Goal: Task Accomplishment & Management: Use online tool/utility

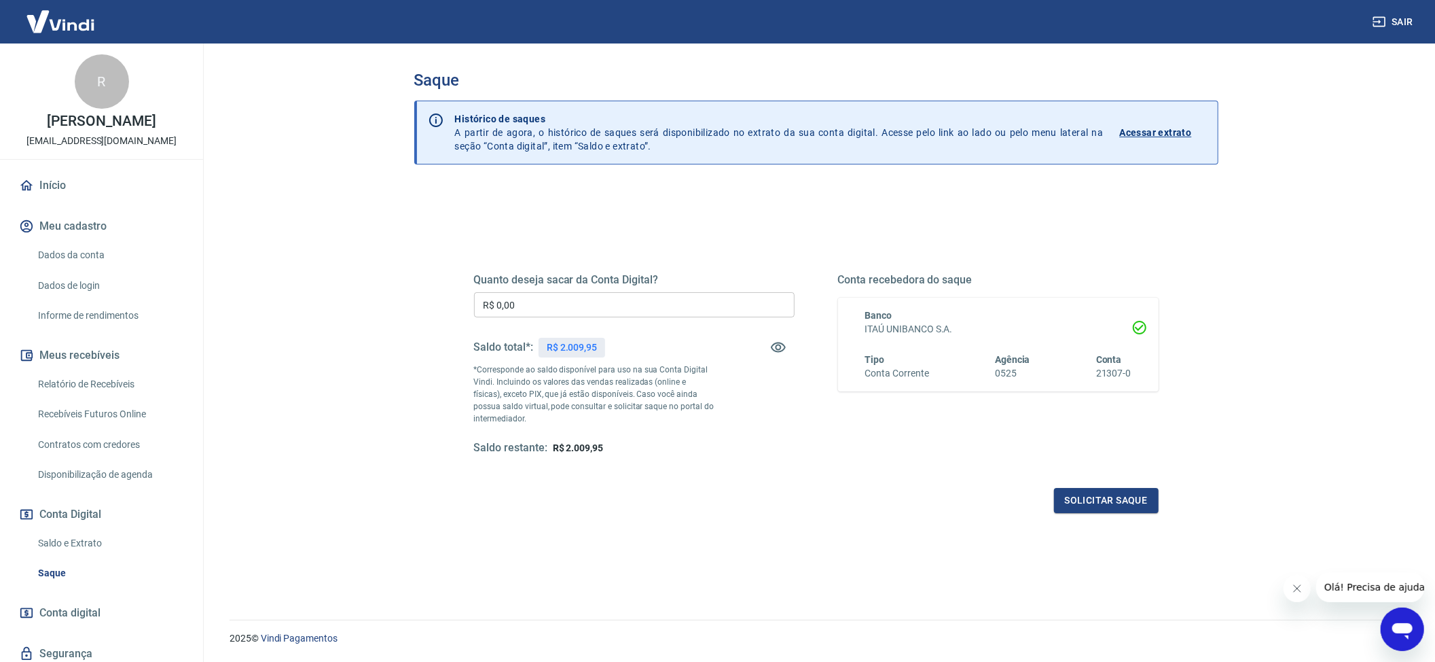
click at [566, 300] on input "R$ 0,00" at bounding box center [634, 304] width 321 height 25
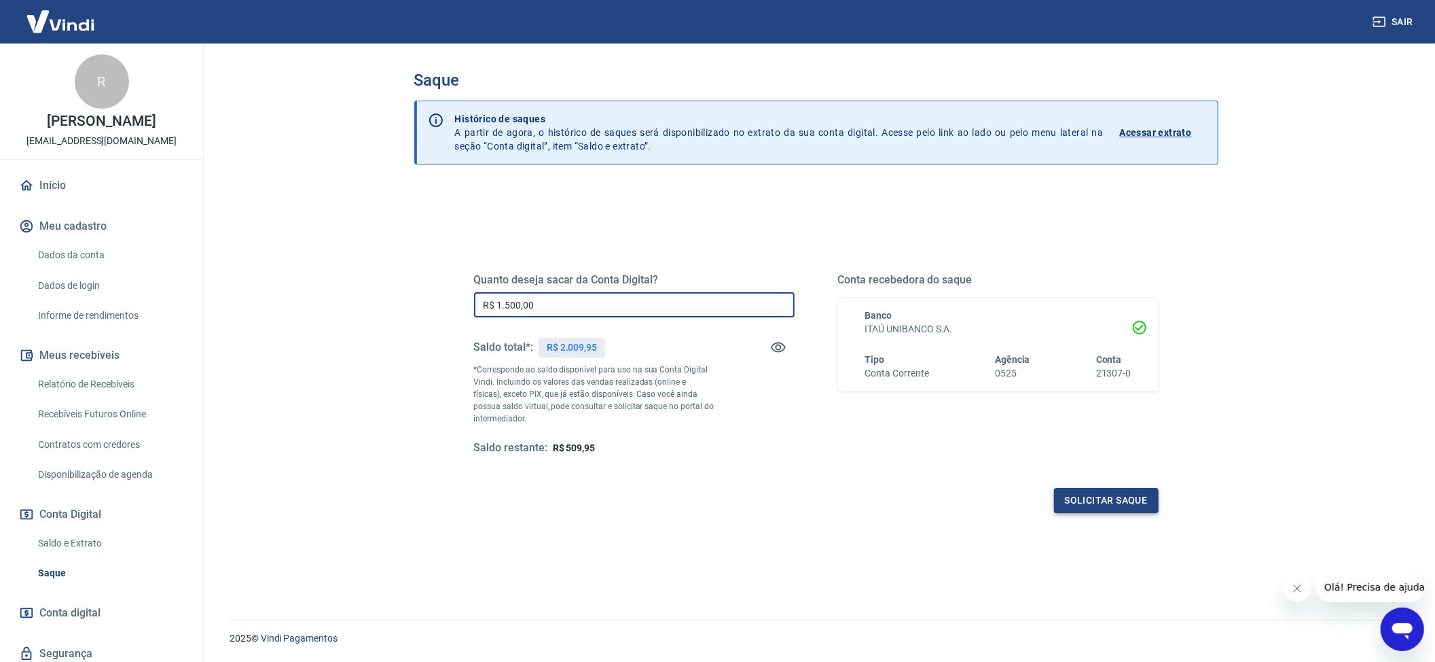
type input "R$ 1.500,00"
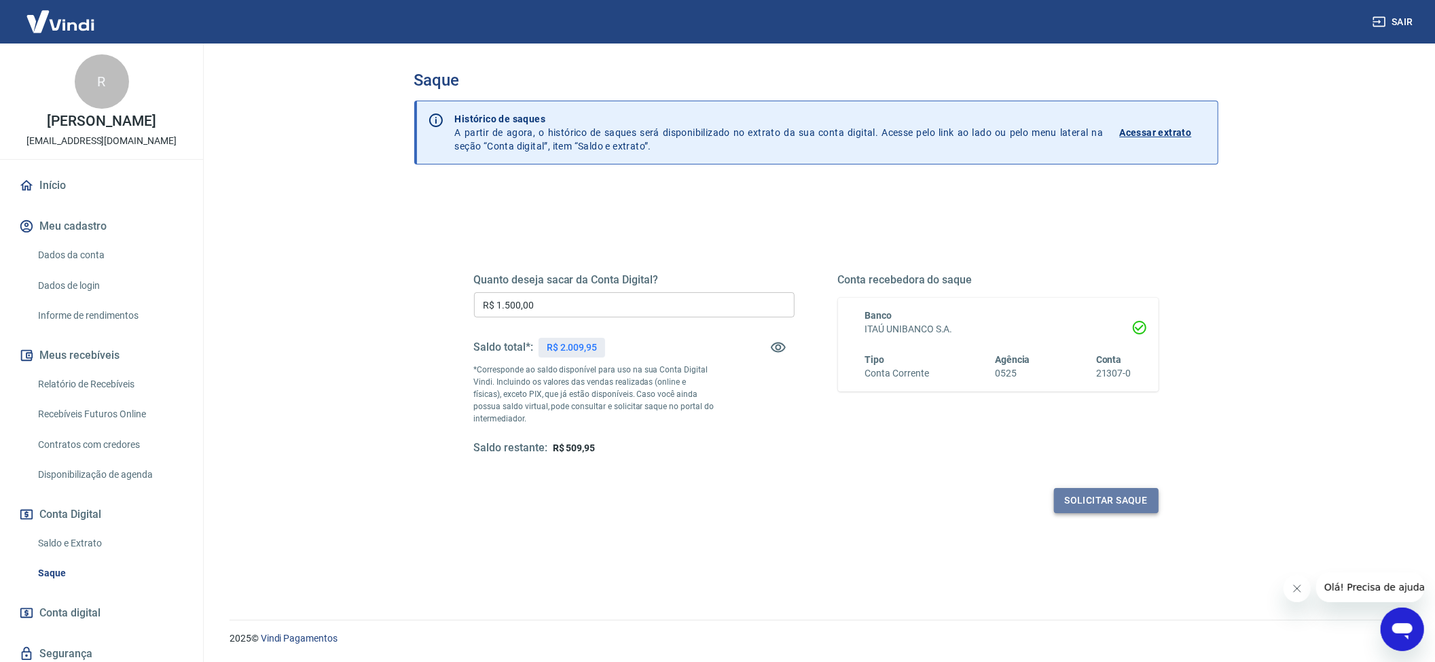
click at [1126, 507] on button "Solicitar saque" at bounding box center [1106, 500] width 105 height 25
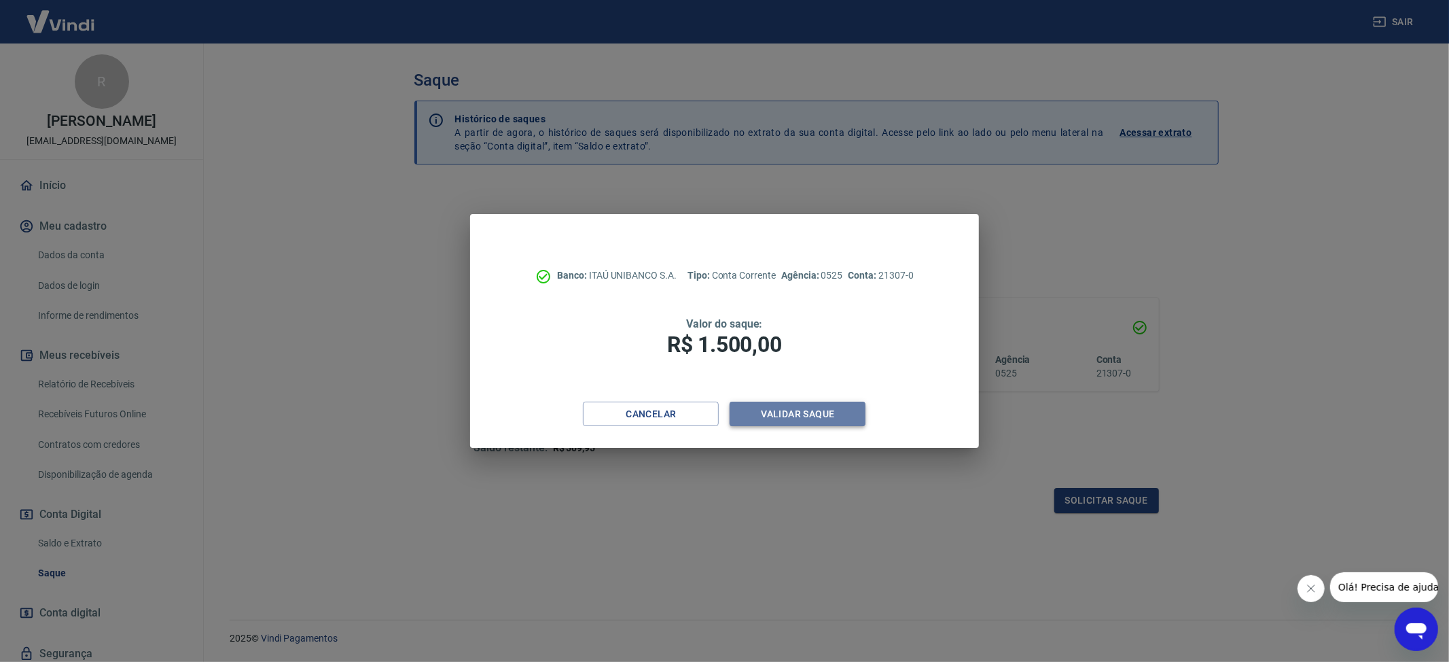
click at [795, 412] on button "Validar saque" at bounding box center [798, 413] width 136 height 25
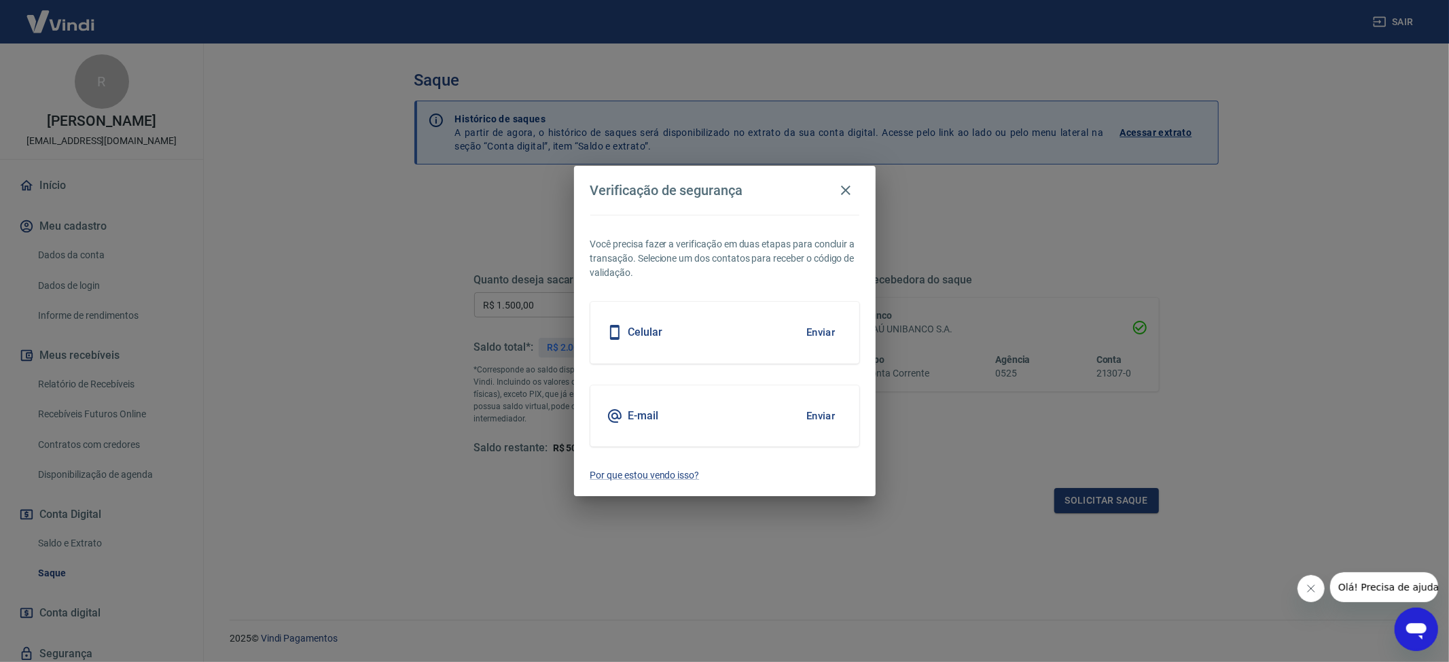
click at [815, 423] on button "Enviar" at bounding box center [821, 415] width 44 height 29
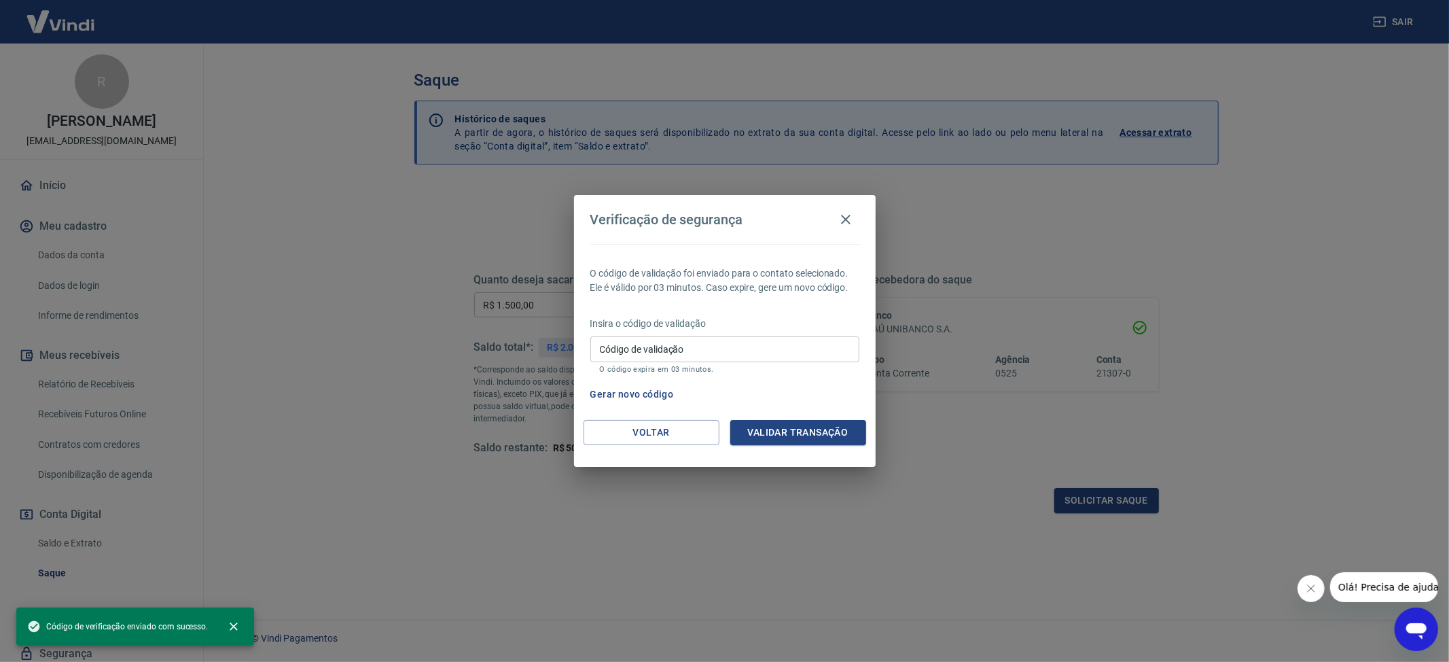
click at [694, 344] on input "Código de validação" at bounding box center [724, 348] width 269 height 25
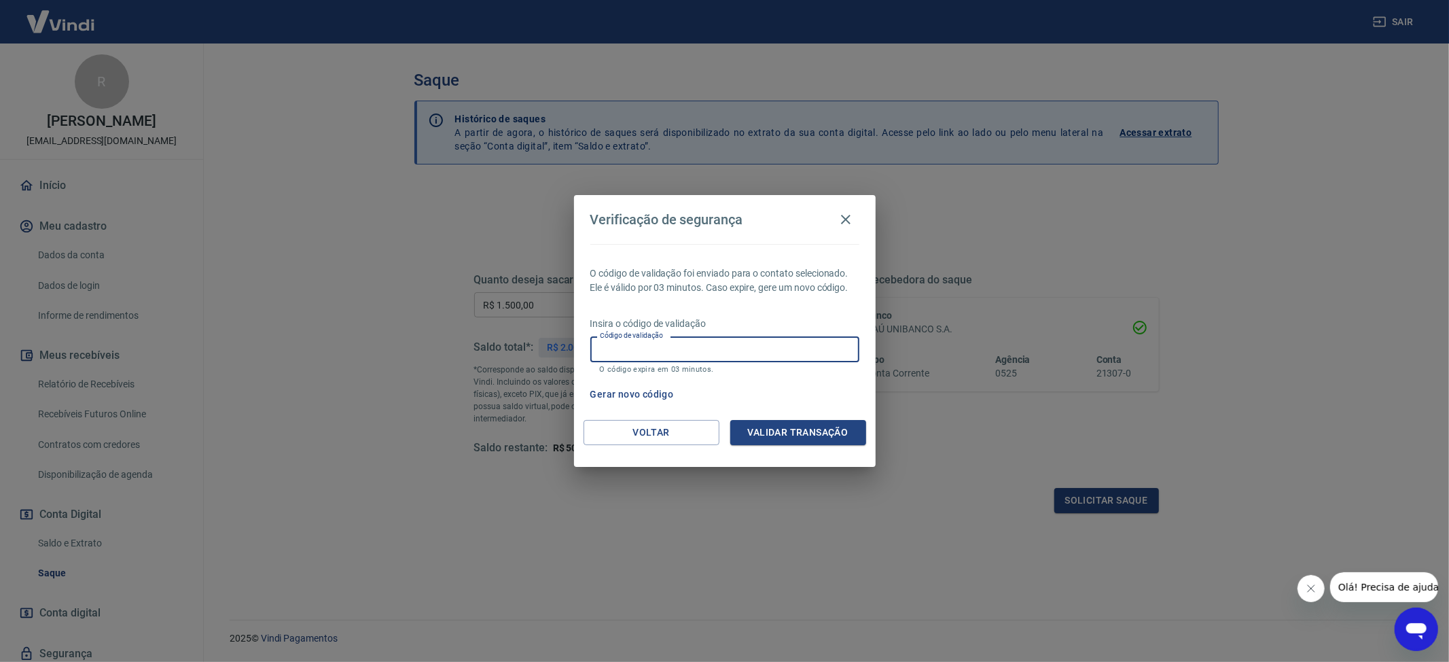
paste input "179576"
type input "179576"
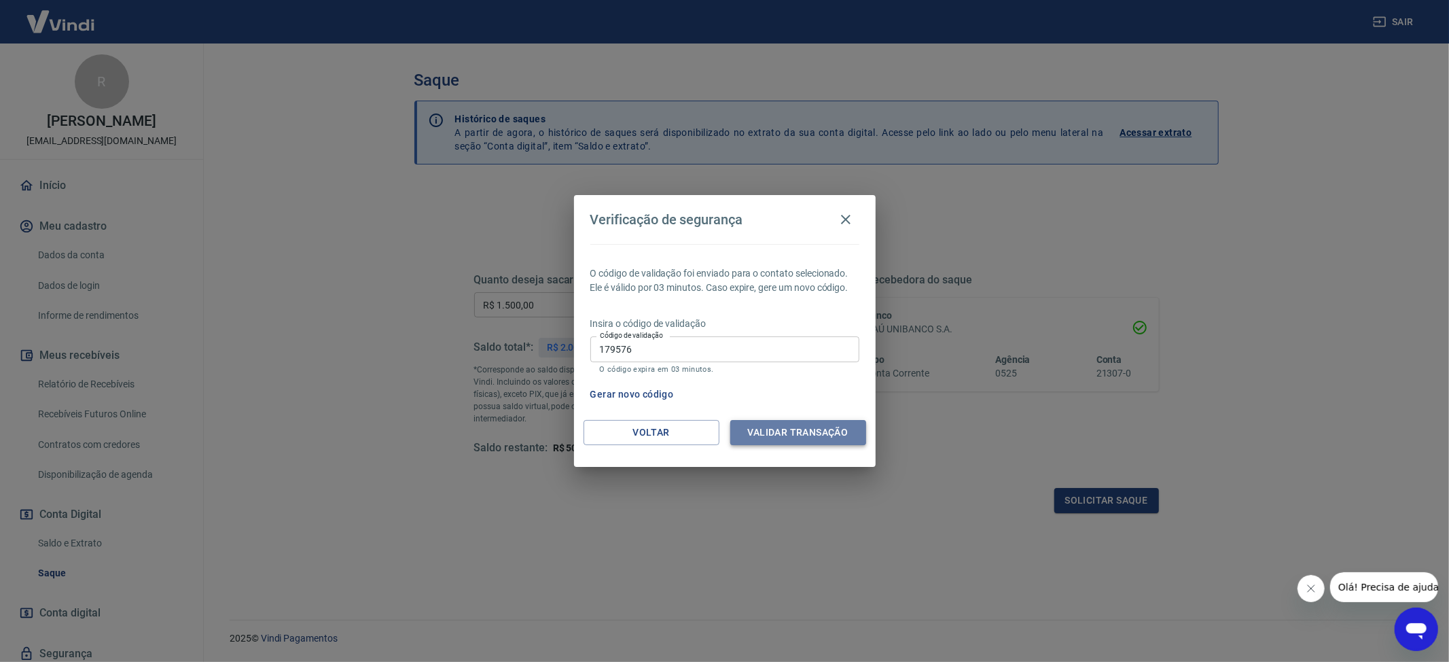
click at [785, 440] on button "Validar transação" at bounding box center [798, 432] width 136 height 25
